Goal: Book appointment/travel/reservation

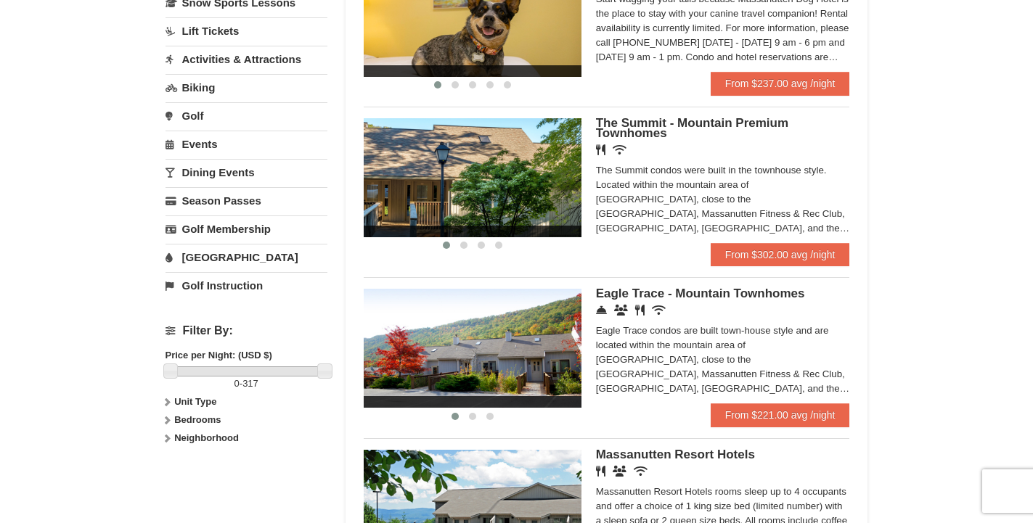
scroll to position [296, 0]
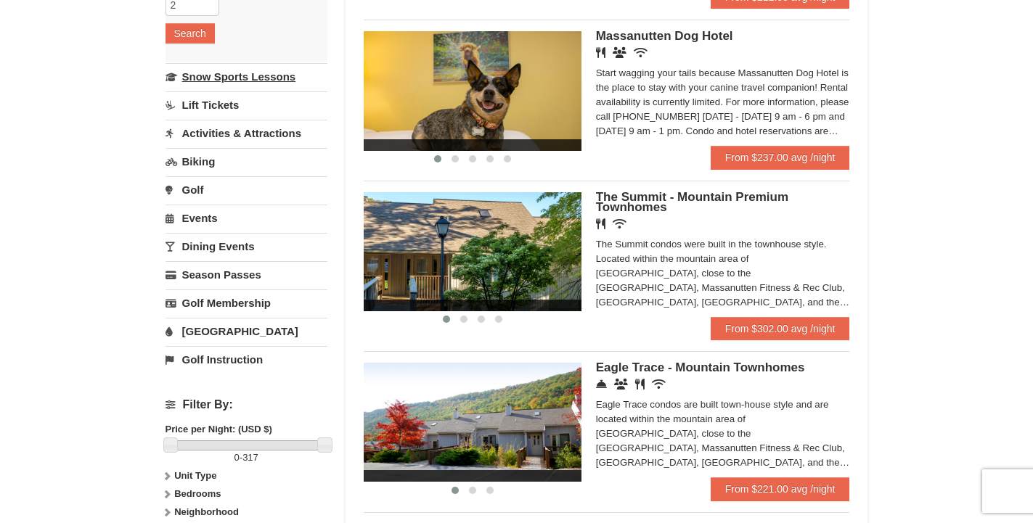
click at [254, 77] on link "Snow Sports Lessons" at bounding box center [247, 76] width 162 height 27
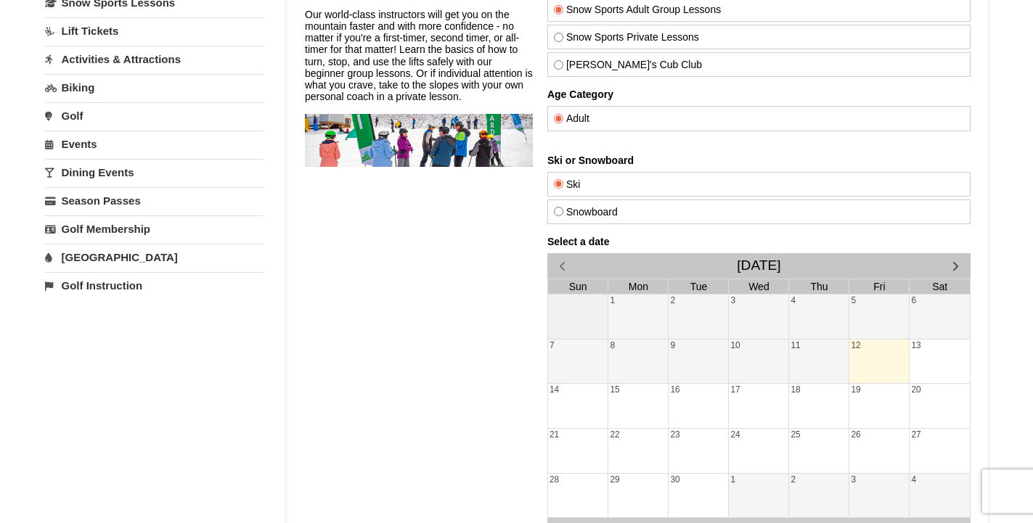
scroll to position [148, 0]
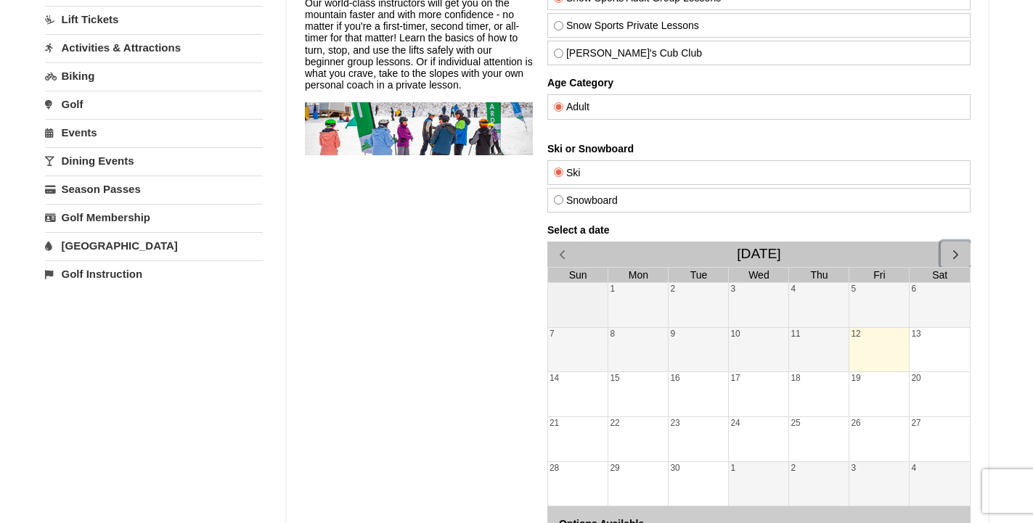
click at [956, 251] on span "button" at bounding box center [954, 254] width 15 height 15
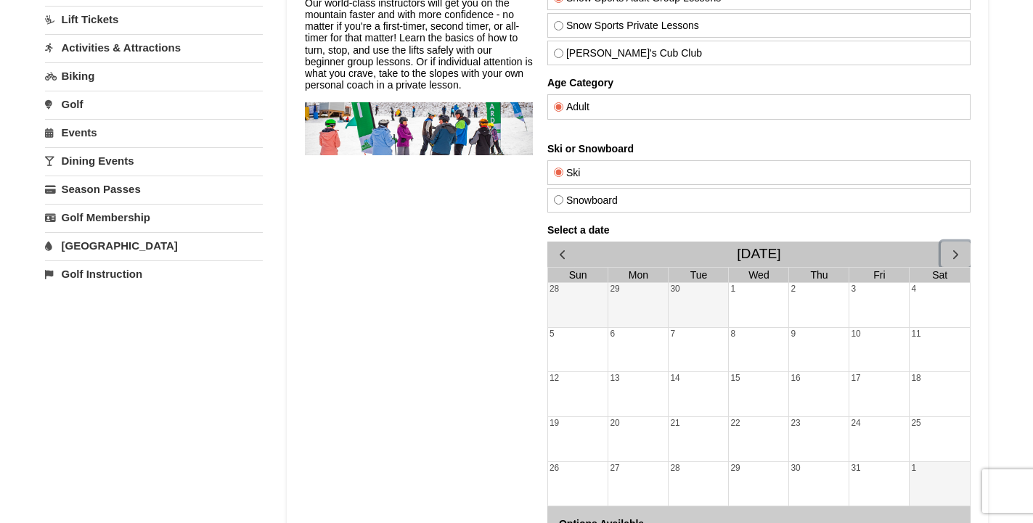
click at [957, 251] on span "button" at bounding box center [954, 254] width 15 height 15
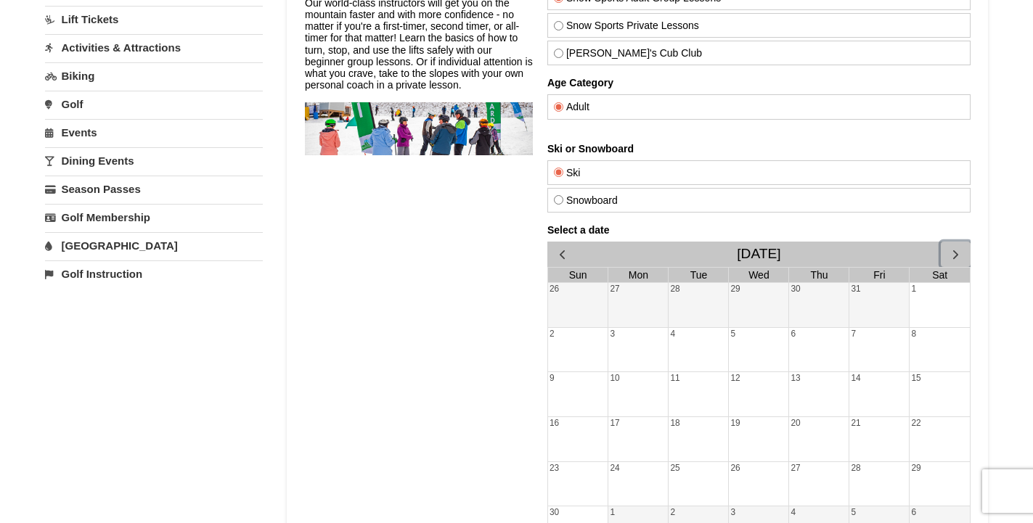
drag, startPoint x: 854, startPoint y: 432, endPoint x: 867, endPoint y: 430, distance: 12.4
click at [856, 432] on div "21" at bounding box center [879, 439] width 60 height 44
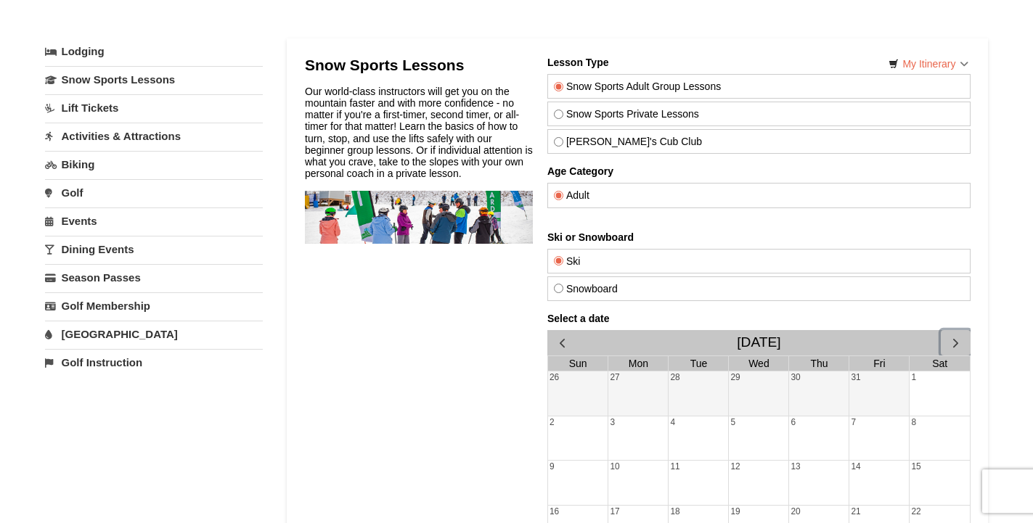
scroll to position [0, 0]
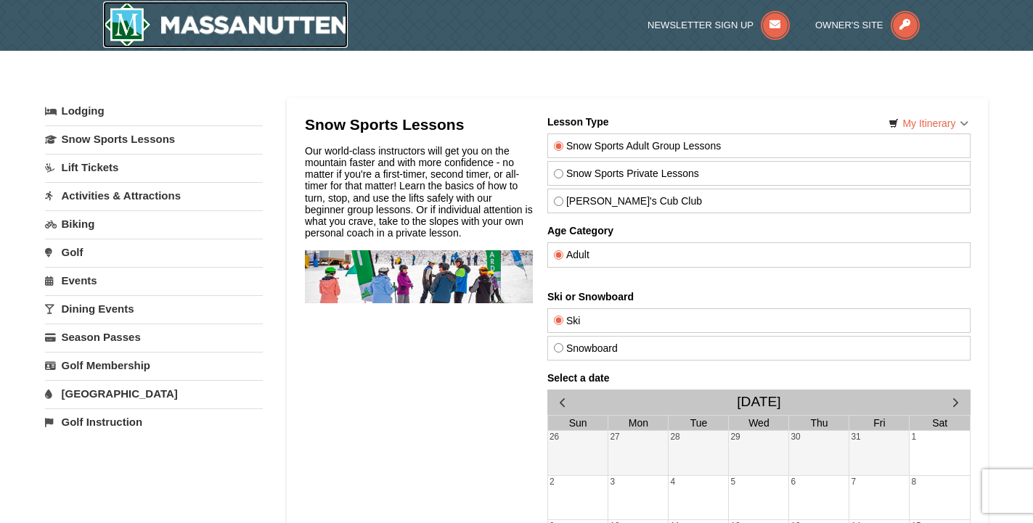
click at [262, 33] on img at bounding box center [225, 24] width 245 height 46
